Goal: Information Seeking & Learning: Learn about a topic

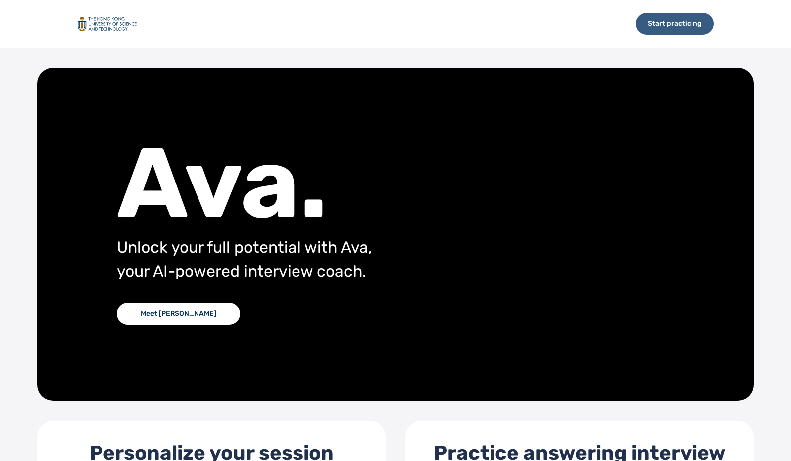
scroll to position [363, 0]
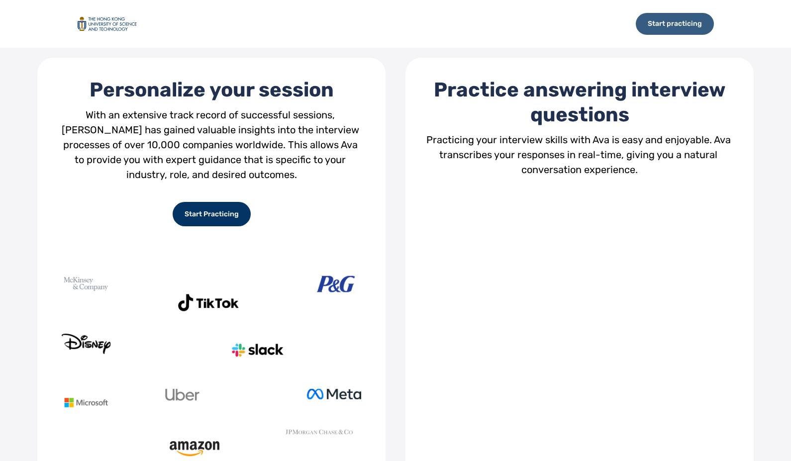
drag, startPoint x: 0, startPoint y: 0, endPoint x: 677, endPoint y: 30, distance: 677.6
click at [677, 30] on div "Start practicing" at bounding box center [675, 24] width 78 height 22
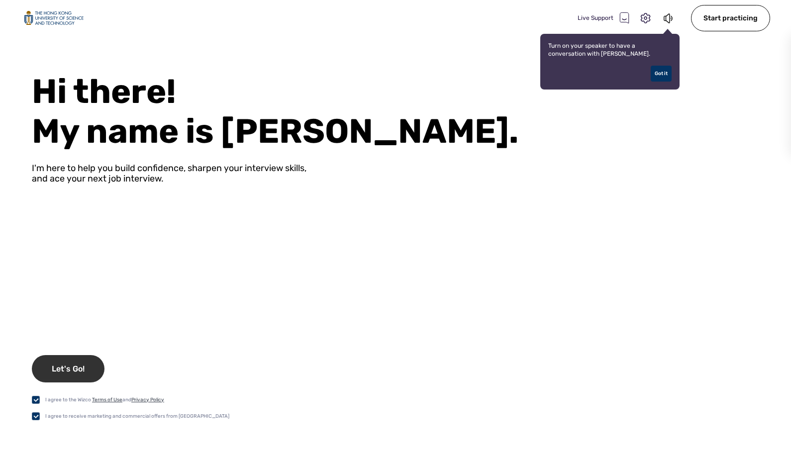
click at [84, 368] on div "Let's Go!" at bounding box center [68, 368] width 73 height 27
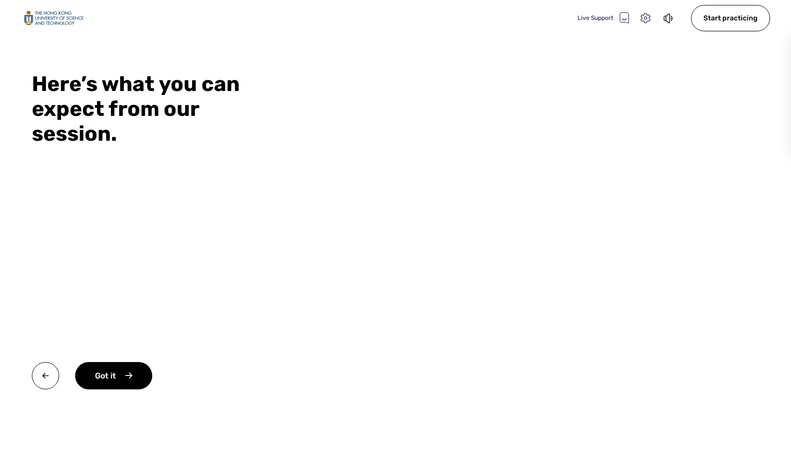
click at [646, 15] on icon at bounding box center [645, 18] width 13 height 13
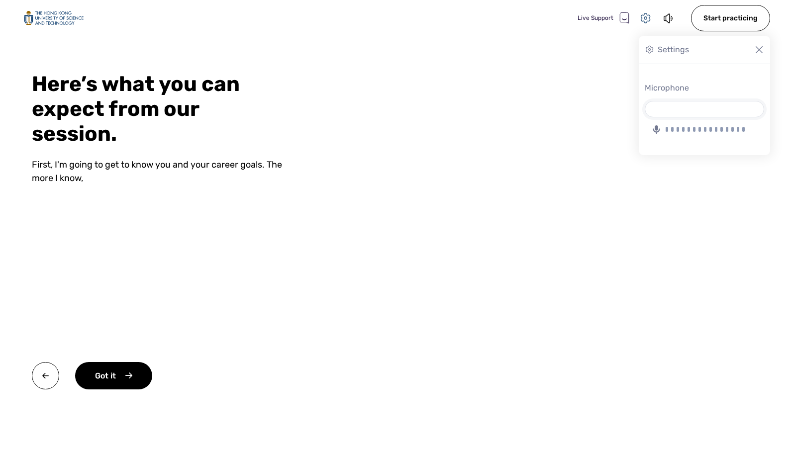
select select "2040D9CBBF20CF7A6CF18DBDC20F3A3AC3A022A4"
click at [692, 129] on div at bounding box center [706, 129] width 82 height 5
click at [692, 117] on select "MacBook Air麦克风 Microsoft Teams Audio" at bounding box center [704, 108] width 118 height 15
click at [619, 49] on video at bounding box center [553, 230] width 475 height 461
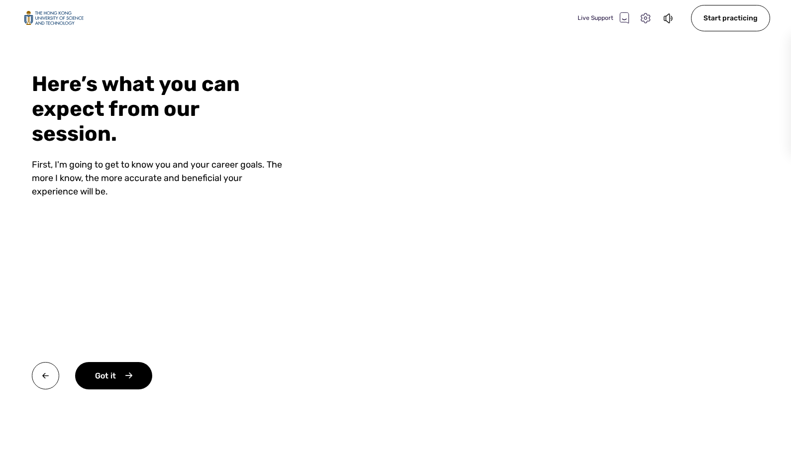
click at [645, 18] on icon at bounding box center [645, 18] width 13 height 13
click at [709, 135] on div at bounding box center [704, 129] width 119 height 12
click at [709, 117] on select "MacBook Air麦克风 Microsoft Teams Audio" at bounding box center [704, 108] width 118 height 15
click at [697, 130] on div at bounding box center [706, 129] width 82 height 5
click at [697, 117] on select "MacBook Air麦克风 Microsoft Teams Audio" at bounding box center [704, 108] width 118 height 15
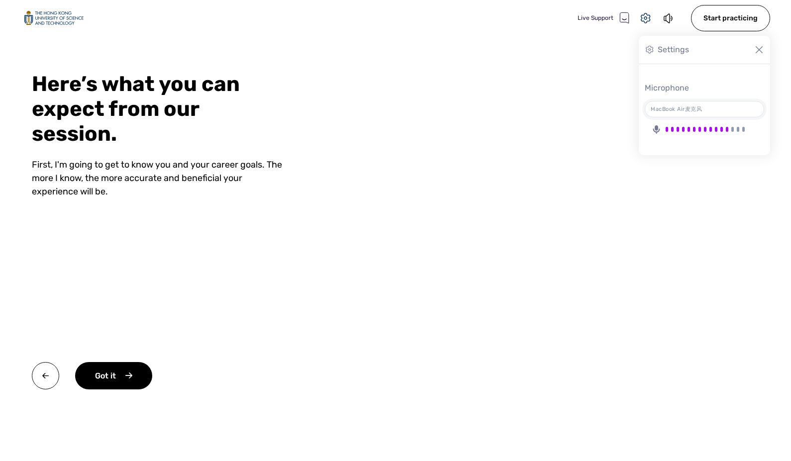
click at [673, 49] on div "Settings" at bounding box center [673, 50] width 31 height 12
click at [755, 52] on img at bounding box center [759, 50] width 10 height 10
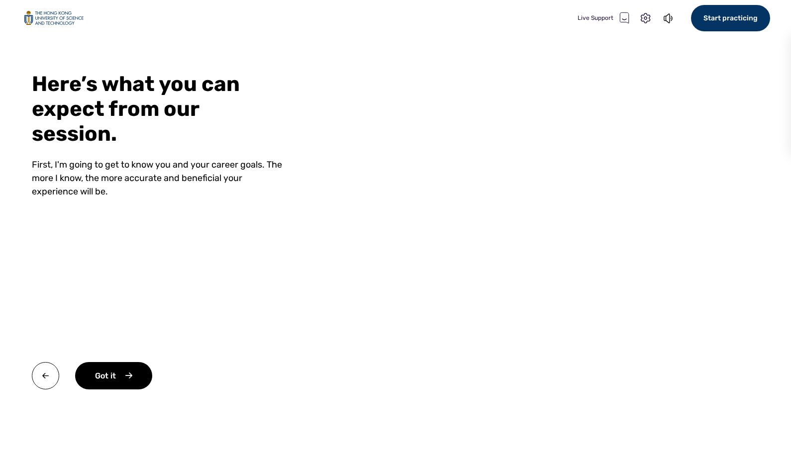
click at [742, 15] on div "Start practicing" at bounding box center [730, 18] width 79 height 26
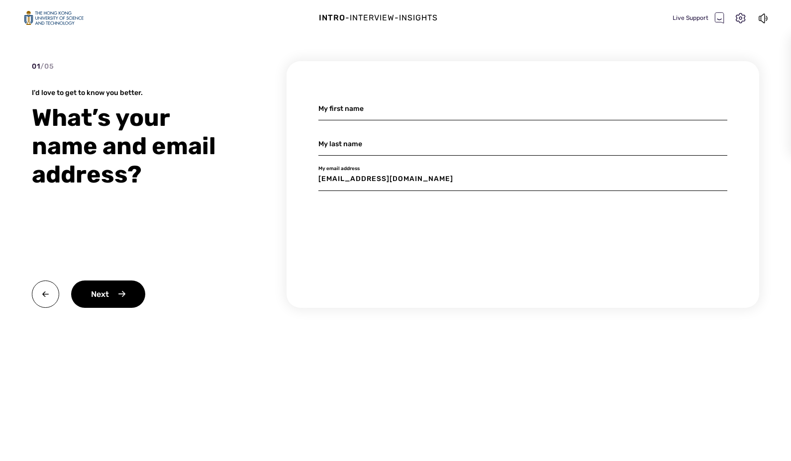
scroll to position [0, 0]
click at [95, 292] on div "Next" at bounding box center [108, 294] width 74 height 27
type input "x"
type input "yu"
type input "lin"
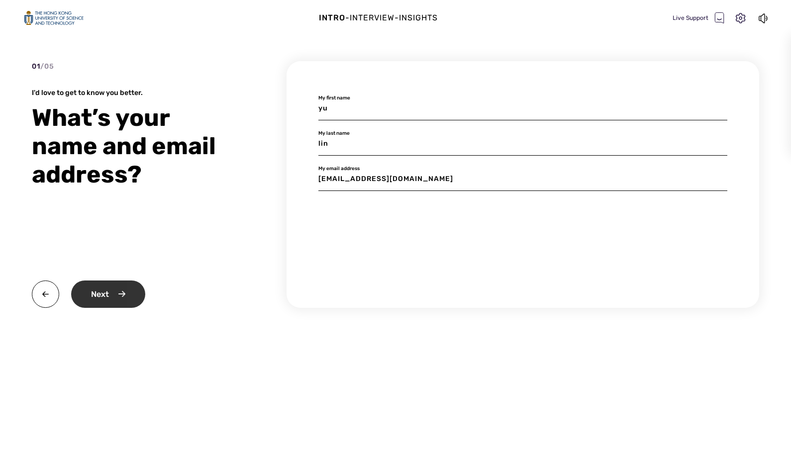
click at [128, 292] on div "Next" at bounding box center [108, 294] width 74 height 27
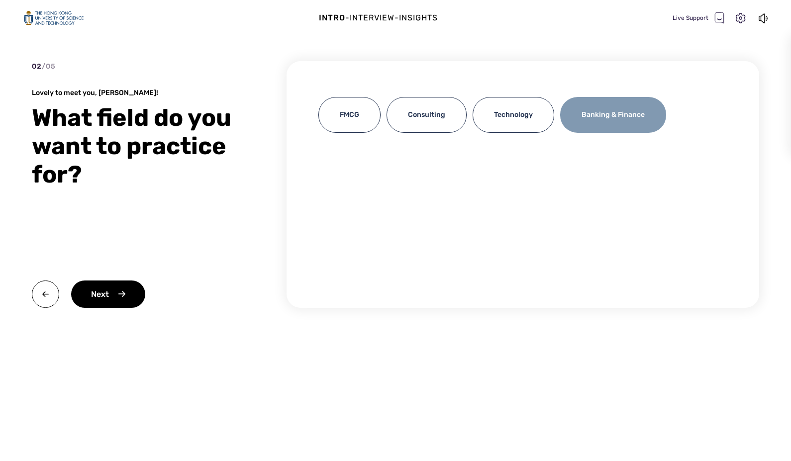
click at [630, 107] on div "Banking & Finance" at bounding box center [613, 115] width 106 height 36
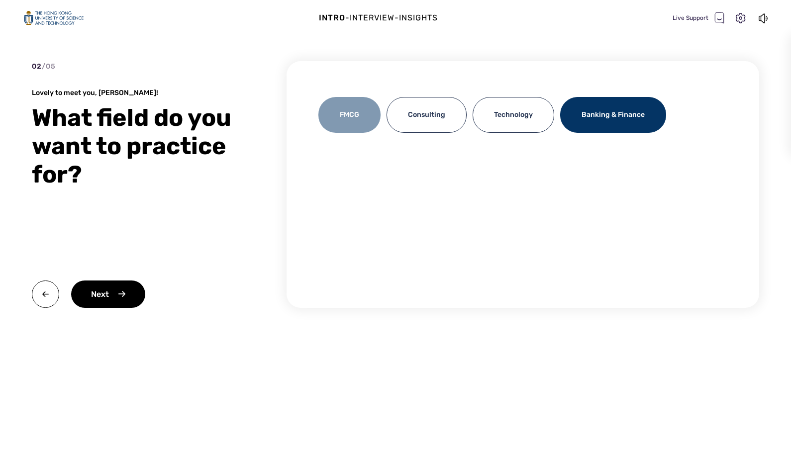
click at [341, 130] on div "FMCG" at bounding box center [349, 115] width 62 height 36
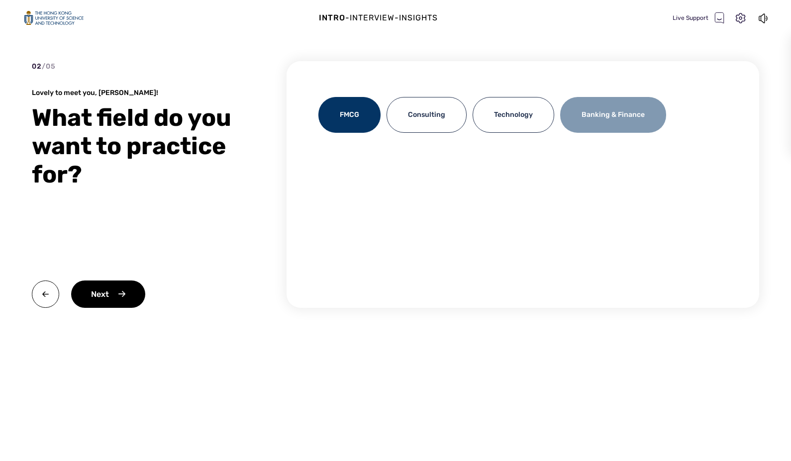
click at [641, 99] on div "Banking & Finance" at bounding box center [613, 115] width 106 height 36
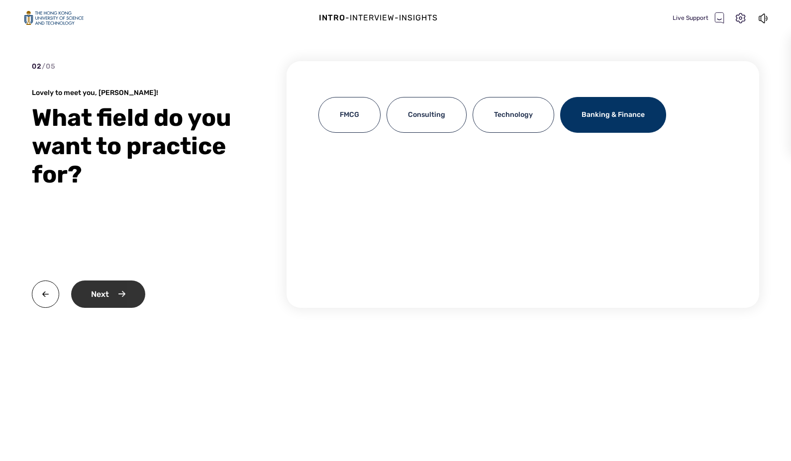
click at [120, 290] on div "Next" at bounding box center [108, 294] width 74 height 27
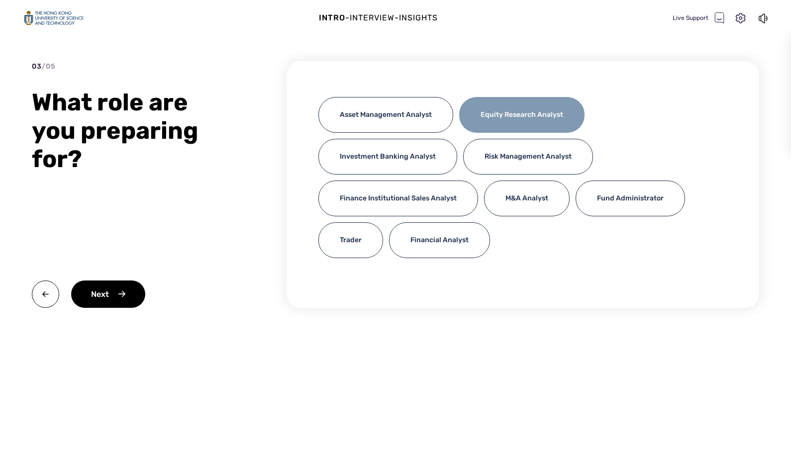
click at [534, 115] on div "Equity Research Analyst" at bounding box center [521, 115] width 125 height 36
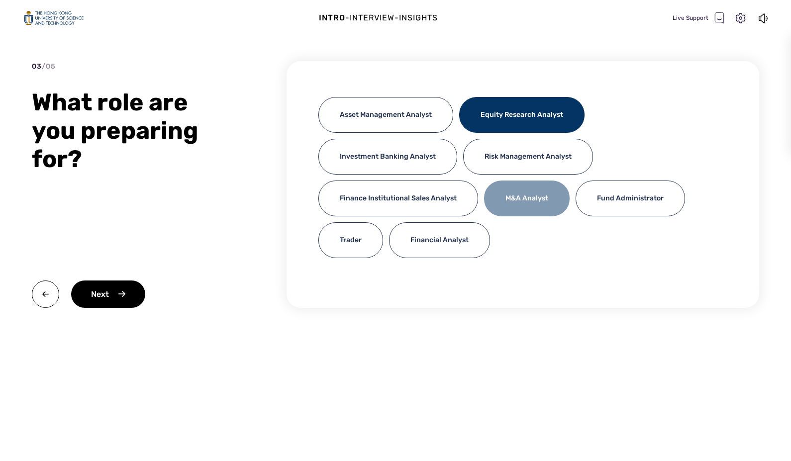
click at [518, 205] on div "M&A Analyst" at bounding box center [527, 199] width 86 height 36
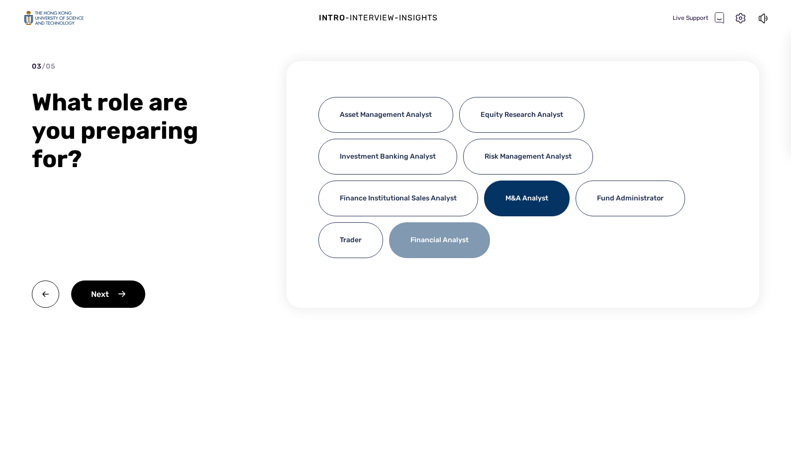
click at [453, 233] on div "Financial Analyst" at bounding box center [439, 240] width 101 height 36
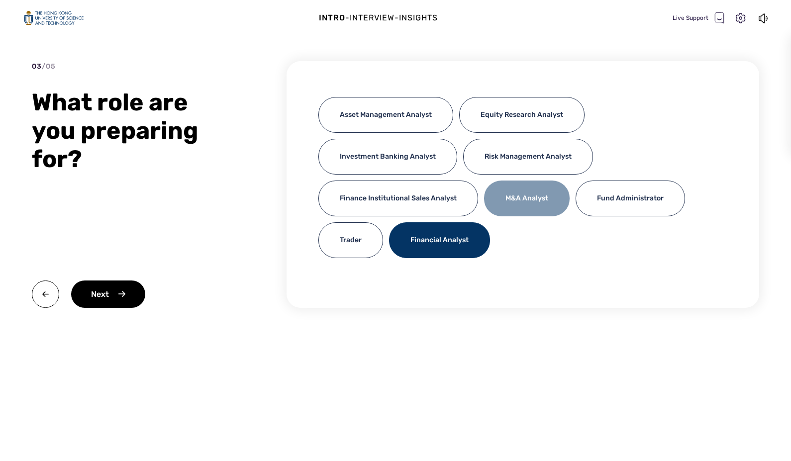
click at [515, 210] on div "M&A Analyst" at bounding box center [527, 199] width 86 height 36
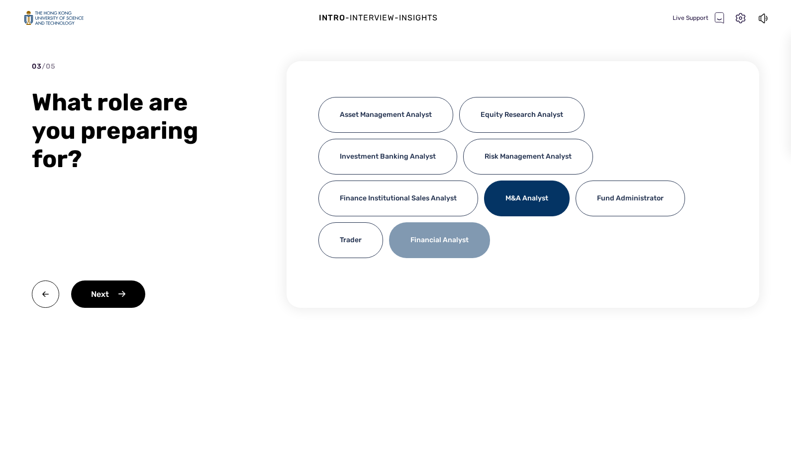
click at [453, 238] on div "Financial Analyst" at bounding box center [439, 240] width 101 height 36
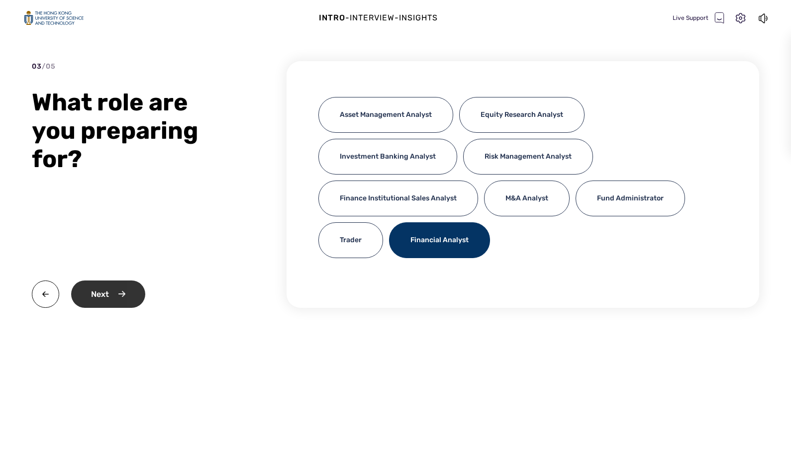
click at [140, 295] on div "Next" at bounding box center [108, 294] width 74 height 27
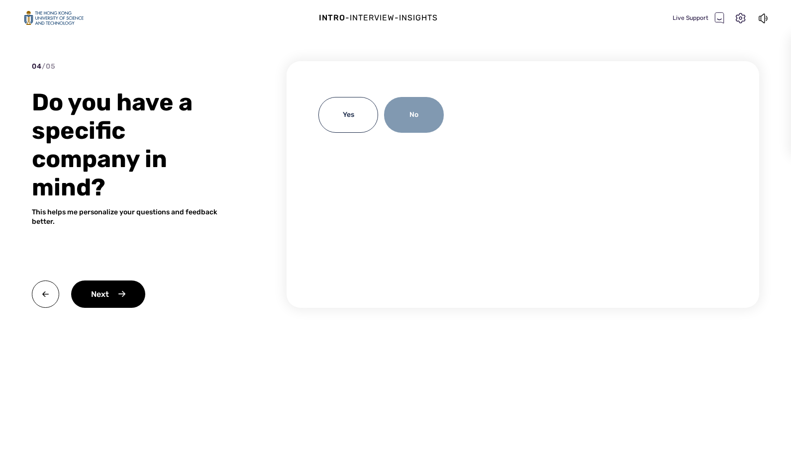
click at [408, 122] on div "No" at bounding box center [414, 115] width 60 height 36
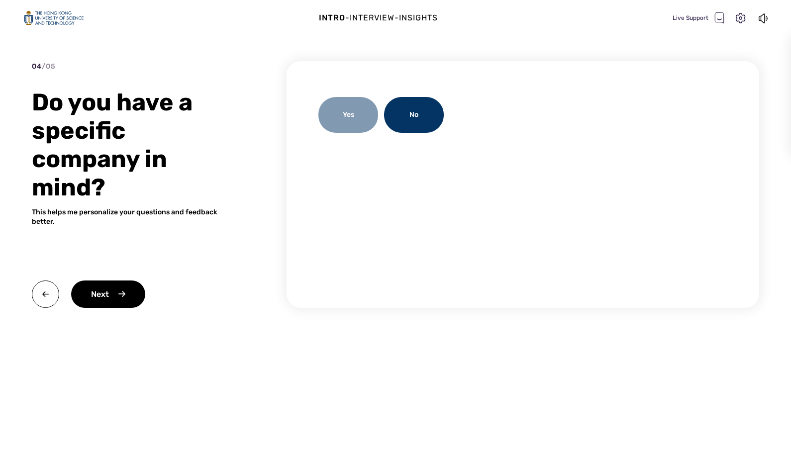
click at [360, 126] on div "Yes" at bounding box center [348, 115] width 60 height 36
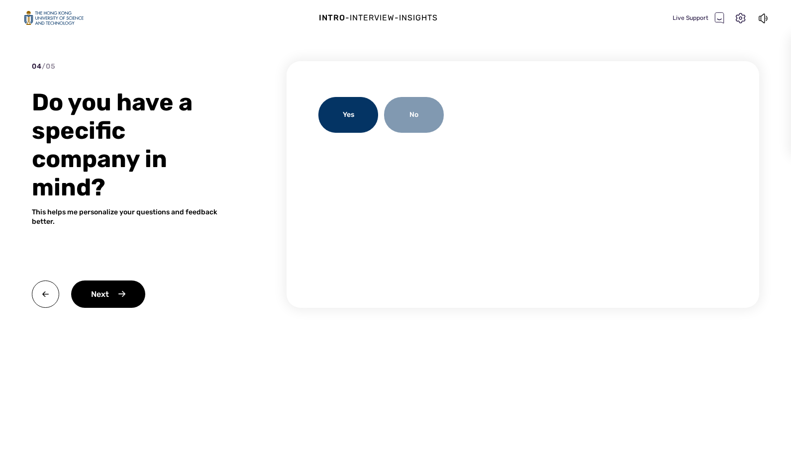
click at [425, 112] on div "No" at bounding box center [414, 115] width 60 height 36
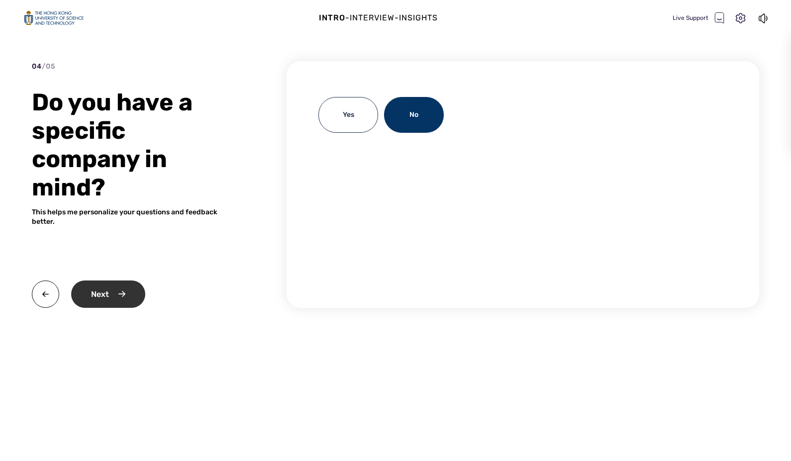
click at [110, 304] on div "Next" at bounding box center [108, 294] width 74 height 27
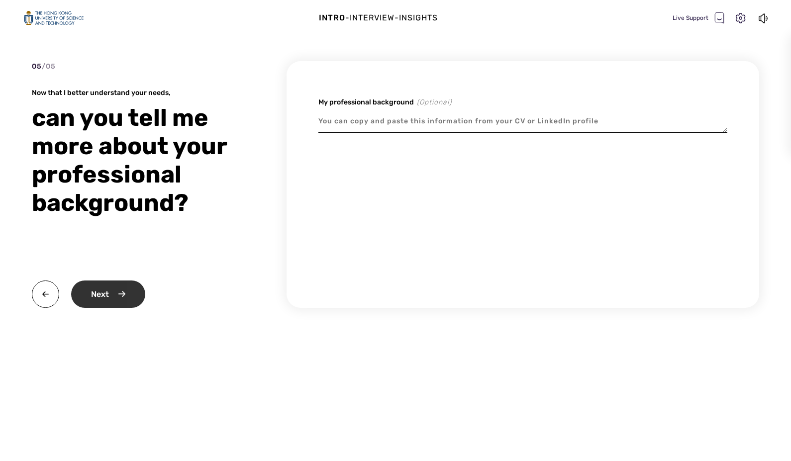
click at [140, 285] on div "Next" at bounding box center [108, 294] width 74 height 27
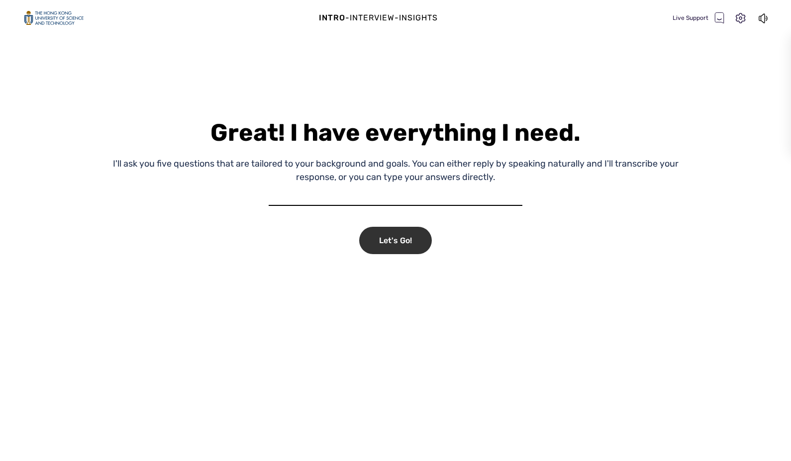
click at [420, 235] on div "Let's Go!" at bounding box center [395, 240] width 73 height 27
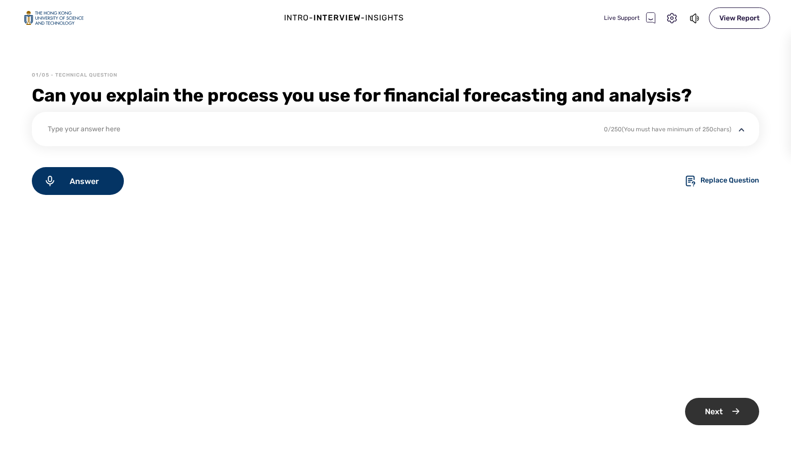
click at [704, 403] on div "Next" at bounding box center [722, 411] width 74 height 27
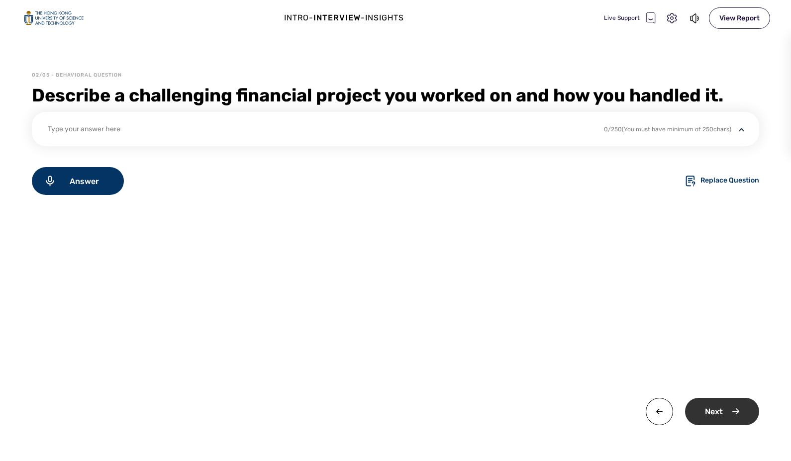
click at [721, 410] on div "Next" at bounding box center [722, 411] width 74 height 27
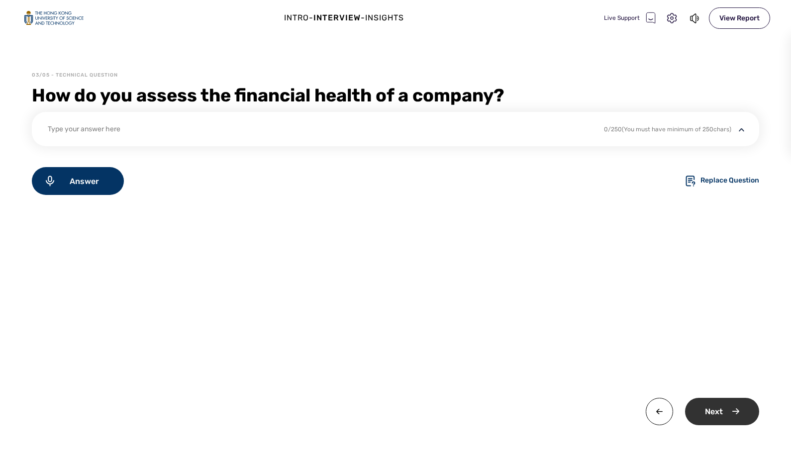
click at [731, 403] on div "Next" at bounding box center [722, 411] width 74 height 27
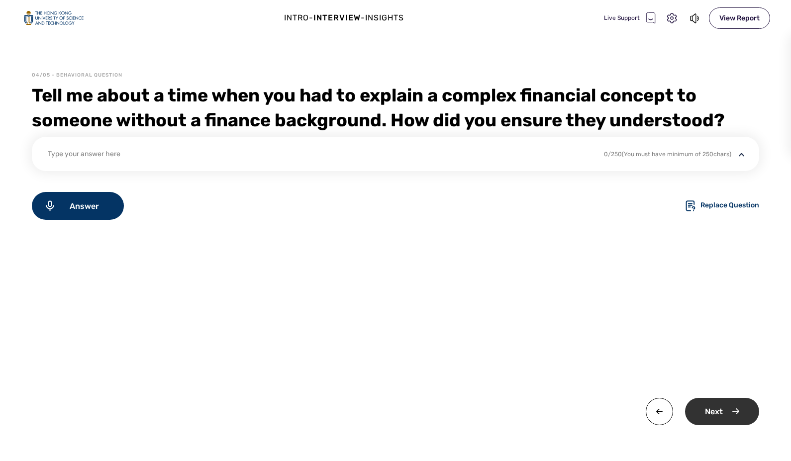
click at [725, 401] on div "Next" at bounding box center [722, 411] width 74 height 27
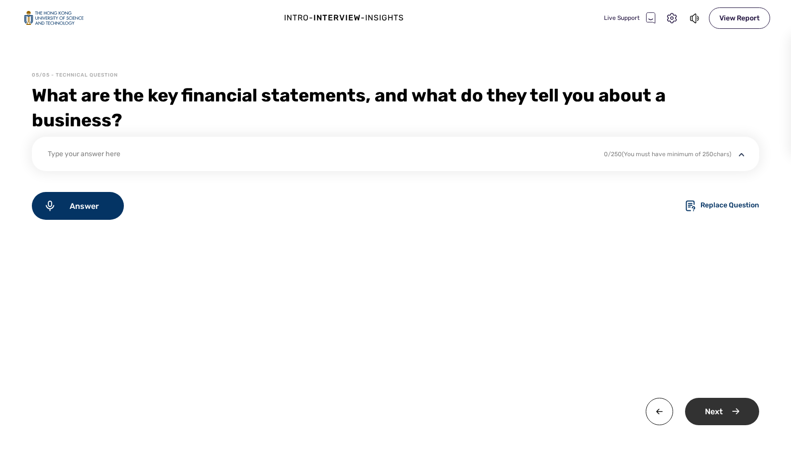
click at [725, 413] on div "Next" at bounding box center [722, 411] width 74 height 27
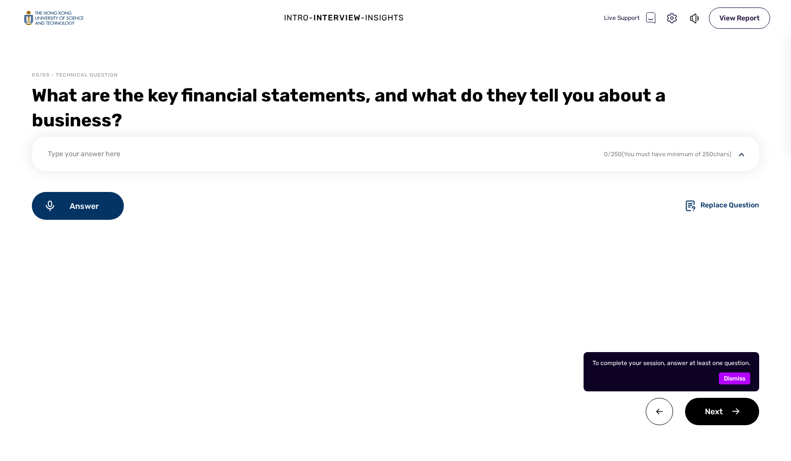
click at [732, 379] on span "Dismiss" at bounding box center [734, 379] width 21 height 12
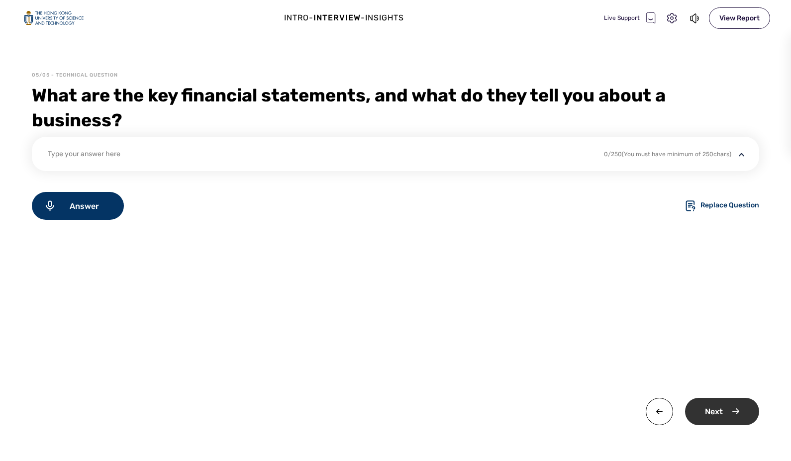
click at [719, 405] on div "Next" at bounding box center [722, 411] width 74 height 27
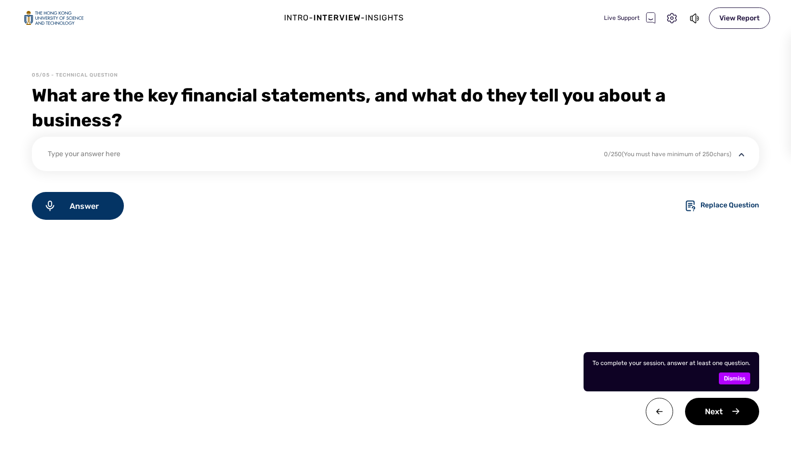
click at [730, 378] on span "Dismiss" at bounding box center [734, 379] width 21 height 12
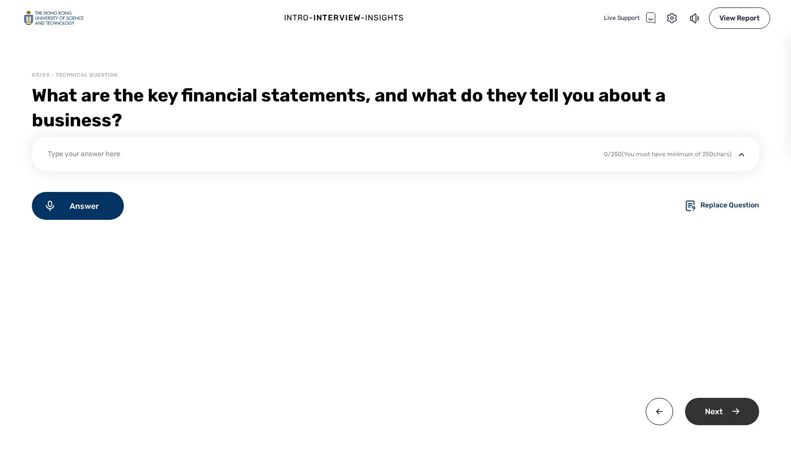
click at [729, 418] on div "Next" at bounding box center [722, 411] width 74 height 27
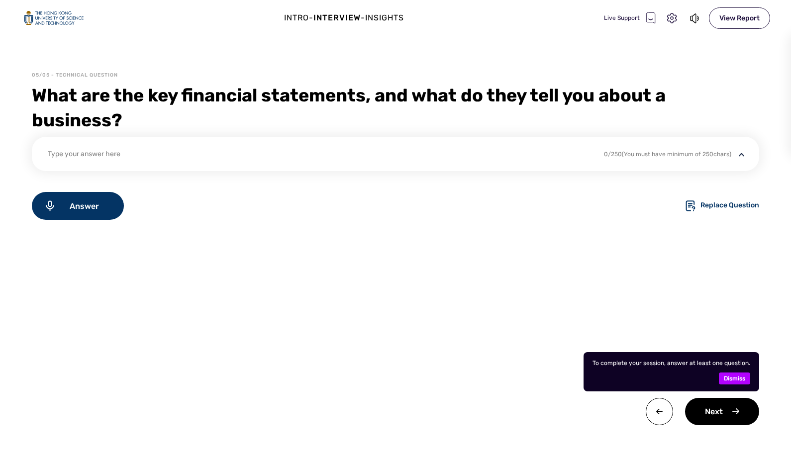
click at [720, 390] on div "To complete your session, answer at least one question. Dismiss" at bounding box center [671, 371] width 176 height 39
click at [724, 385] on div "To complete your session, answer at least one question. Dismiss" at bounding box center [671, 371] width 176 height 39
click at [668, 18] on icon at bounding box center [671, 18] width 9 height 10
click at [628, 18] on div "Live Support" at bounding box center [630, 18] width 52 height 12
click at [715, 22] on div "View Report" at bounding box center [739, 17] width 61 height 21
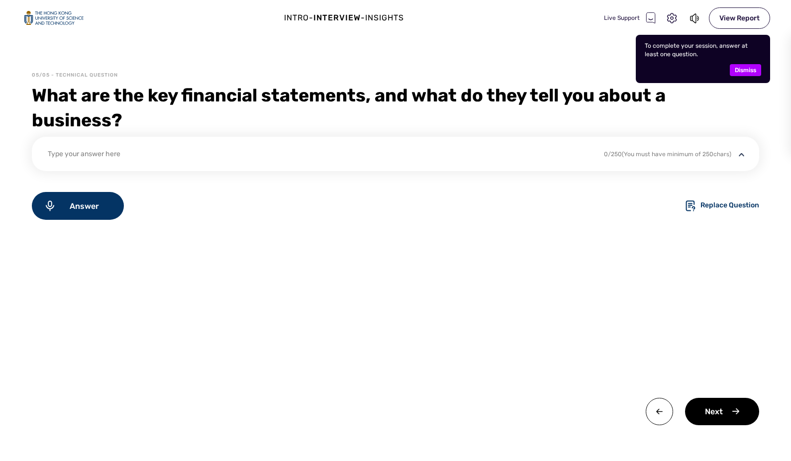
click at [745, 68] on span "Dismiss" at bounding box center [745, 70] width 21 height 12
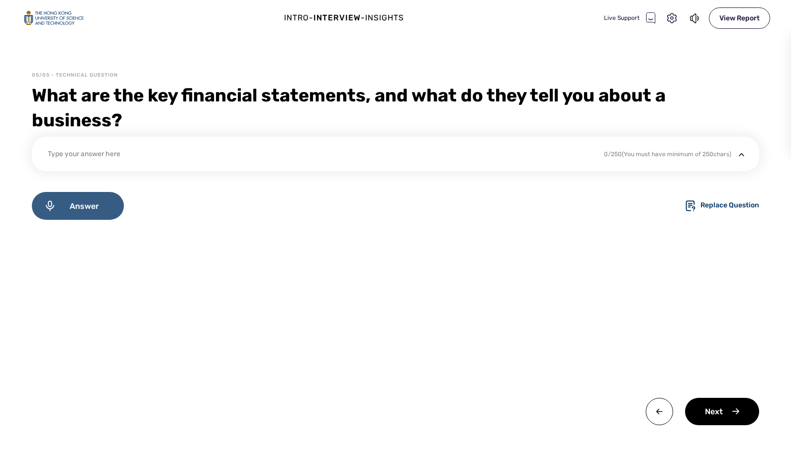
click at [98, 203] on span "Answer" at bounding box center [84, 205] width 56 height 9
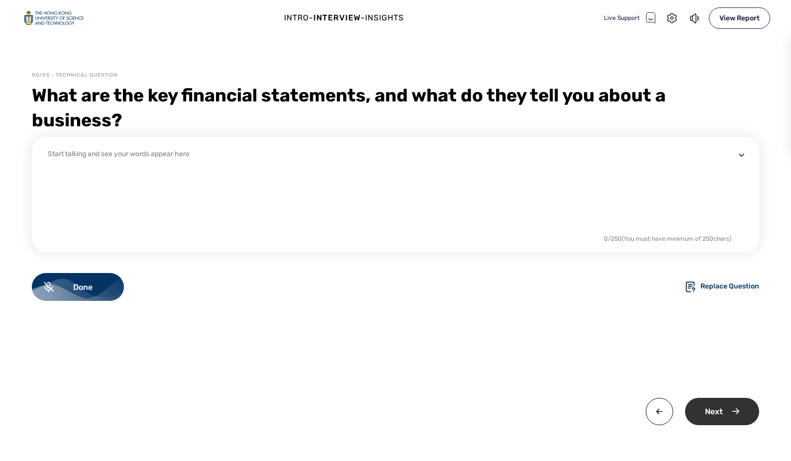
click at [722, 407] on div "Next" at bounding box center [722, 411] width 74 height 27
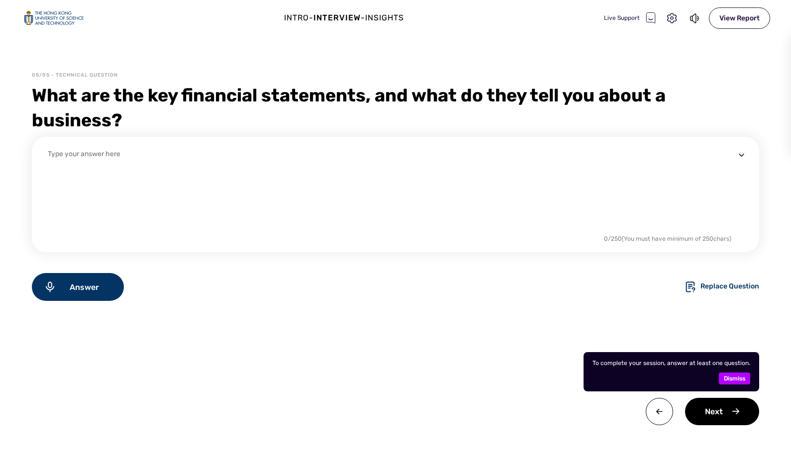
click at [436, 208] on textarea at bounding box center [391, 191] width 687 height 84
type textarea "f"
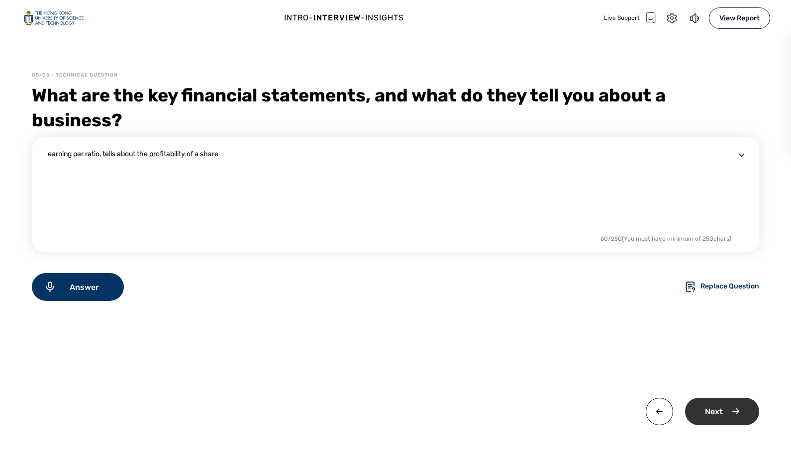
click at [719, 405] on div "Next" at bounding box center [722, 411] width 74 height 27
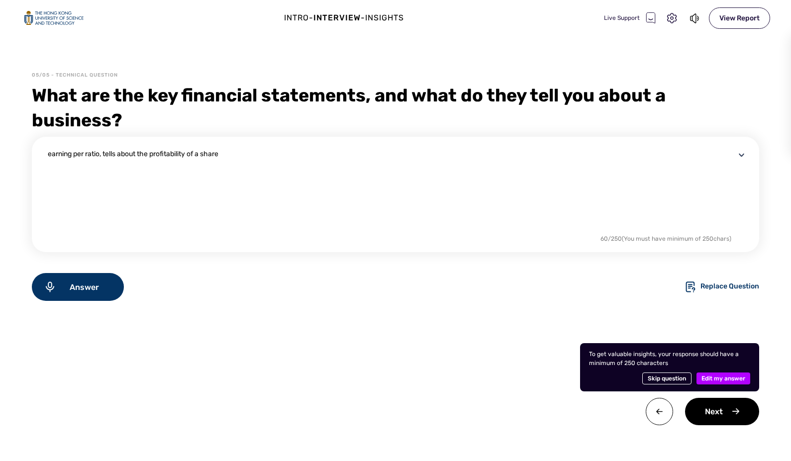
click at [683, 378] on span "Skip question" at bounding box center [667, 379] width 38 height 12
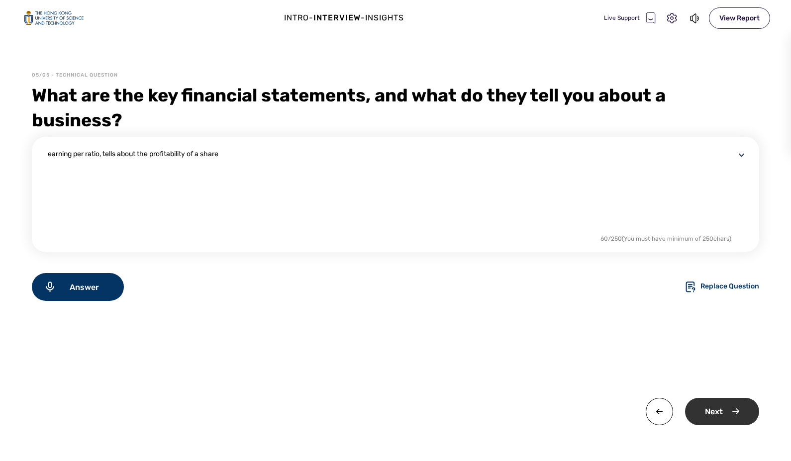
click at [703, 409] on div "Next" at bounding box center [722, 411] width 74 height 27
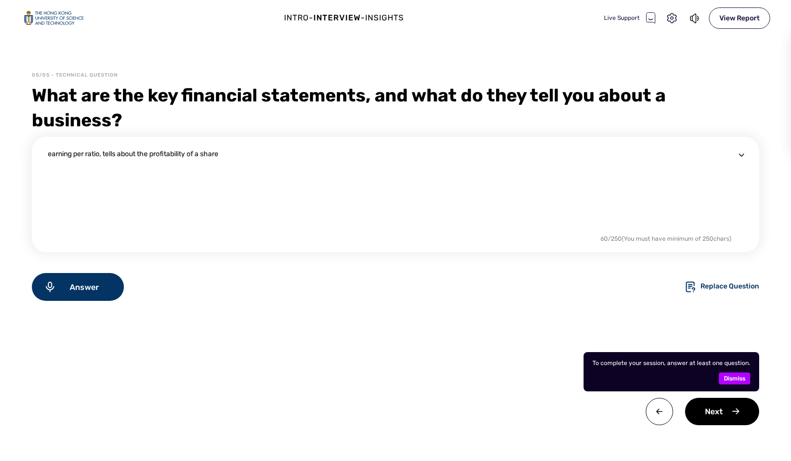
click at [730, 378] on span "Dismiss" at bounding box center [734, 379] width 21 height 12
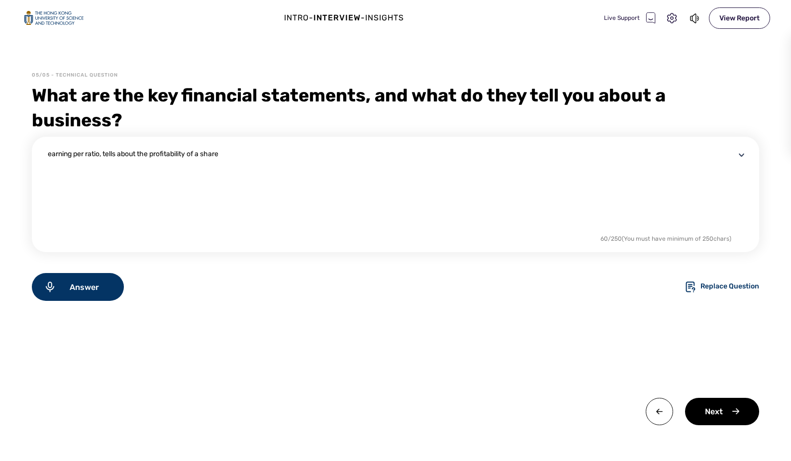
click at [440, 132] on div "What are the key financial statements, and what do they tell you about a busine…" at bounding box center [395, 108] width 727 height 50
click at [411, 154] on textarea "earning per ratio, tells about the profitability of a share" at bounding box center [391, 191] width 687 height 84
type textarea "earning per ratio, tells about the profitability of a share."
click at [734, 288] on div "Replace Question" at bounding box center [729, 287] width 59 height 12
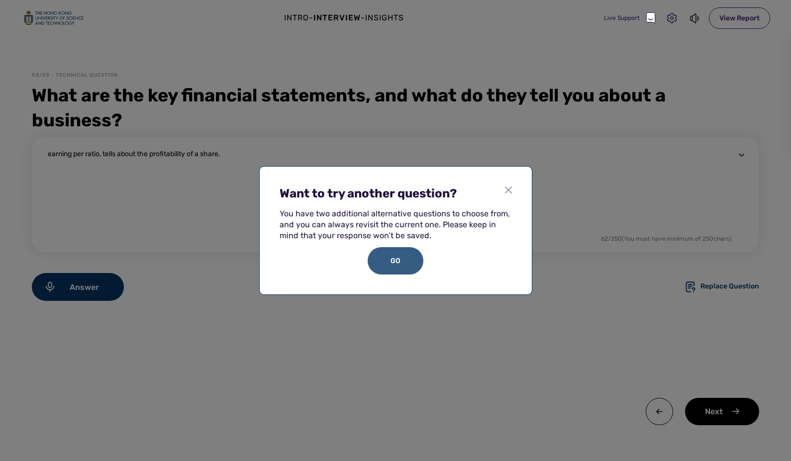
click at [406, 255] on div "GO" at bounding box center [396, 260] width 56 height 27
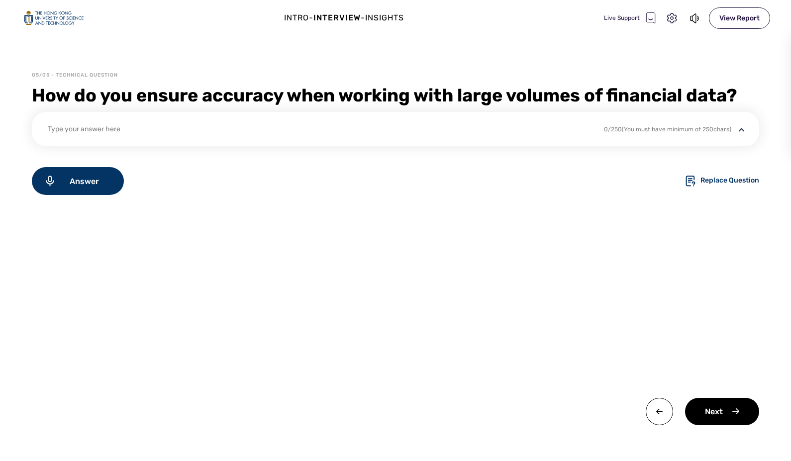
click at [651, 16] on icon at bounding box center [650, 17] width 9 height 10
click at [539, 24] on div "Intro - Interview - Insights Live Support View Report" at bounding box center [395, 18] width 791 height 36
click at [732, 16] on div "View Report" at bounding box center [739, 17] width 61 height 21
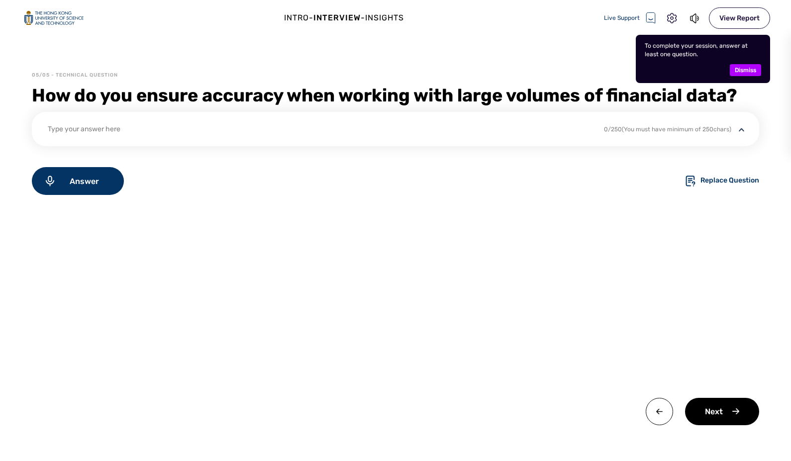
click at [737, 70] on span "Dismiss" at bounding box center [745, 70] width 21 height 12
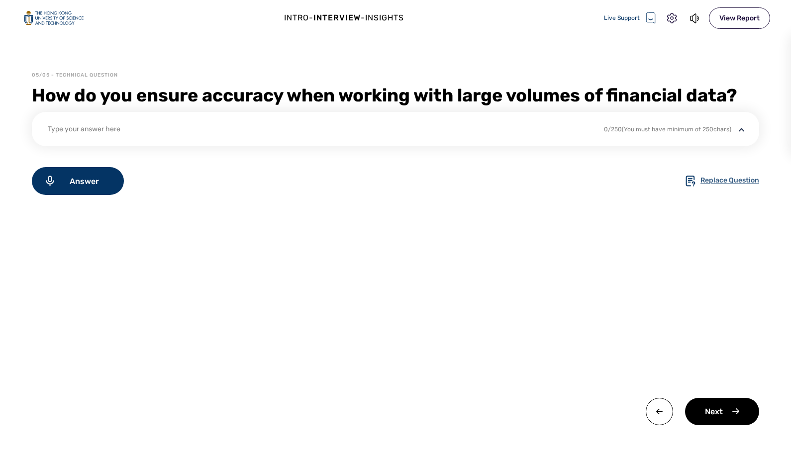
click at [711, 182] on div "Replace Question" at bounding box center [729, 181] width 59 height 12
